Goal: Check status

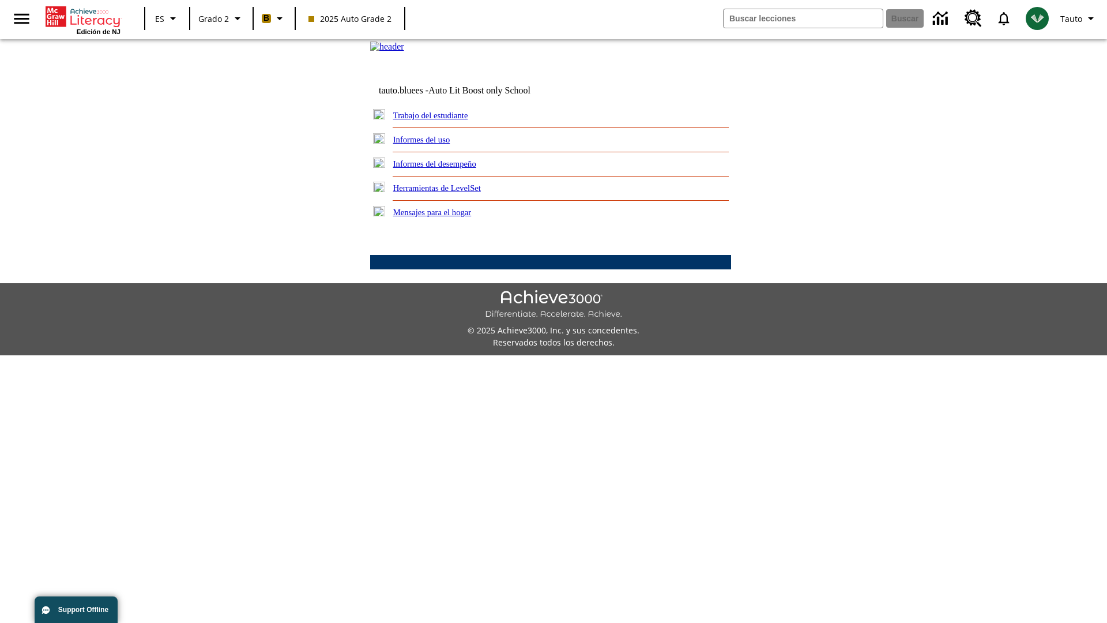
click at [450, 168] on link "Informes del desempeño" at bounding box center [434, 163] width 83 height 9
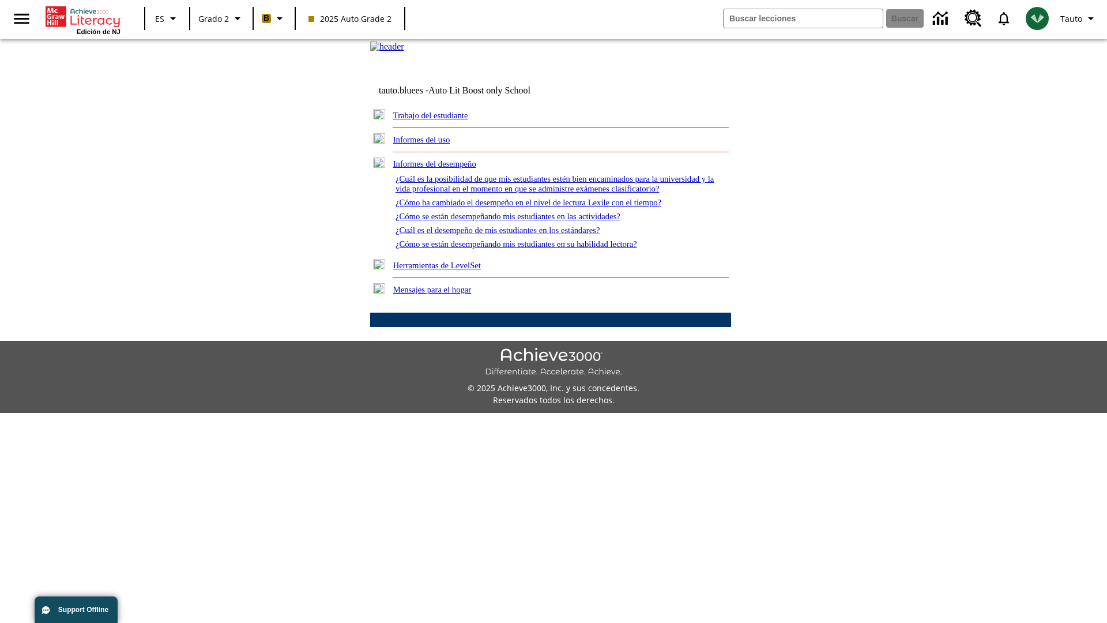
click at [527, 221] on link "¿Cómo se están desempeñando mis estudiantes en las actividades?" at bounding box center [507, 216] width 225 height 9
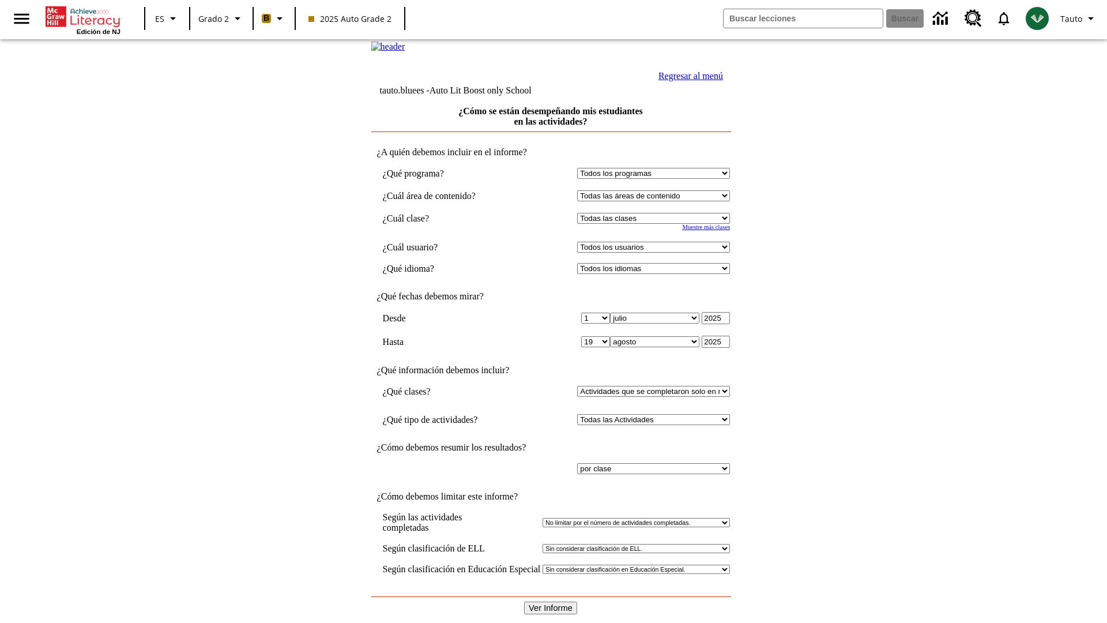
click at [551, 601] on input "Ver Informe" at bounding box center [550, 607] width 53 height 13
select select "21437111"
select select "4"
click at [551, 601] on input "Ver Informe" at bounding box center [550, 607] width 53 height 13
